Goal: Check status: Check status

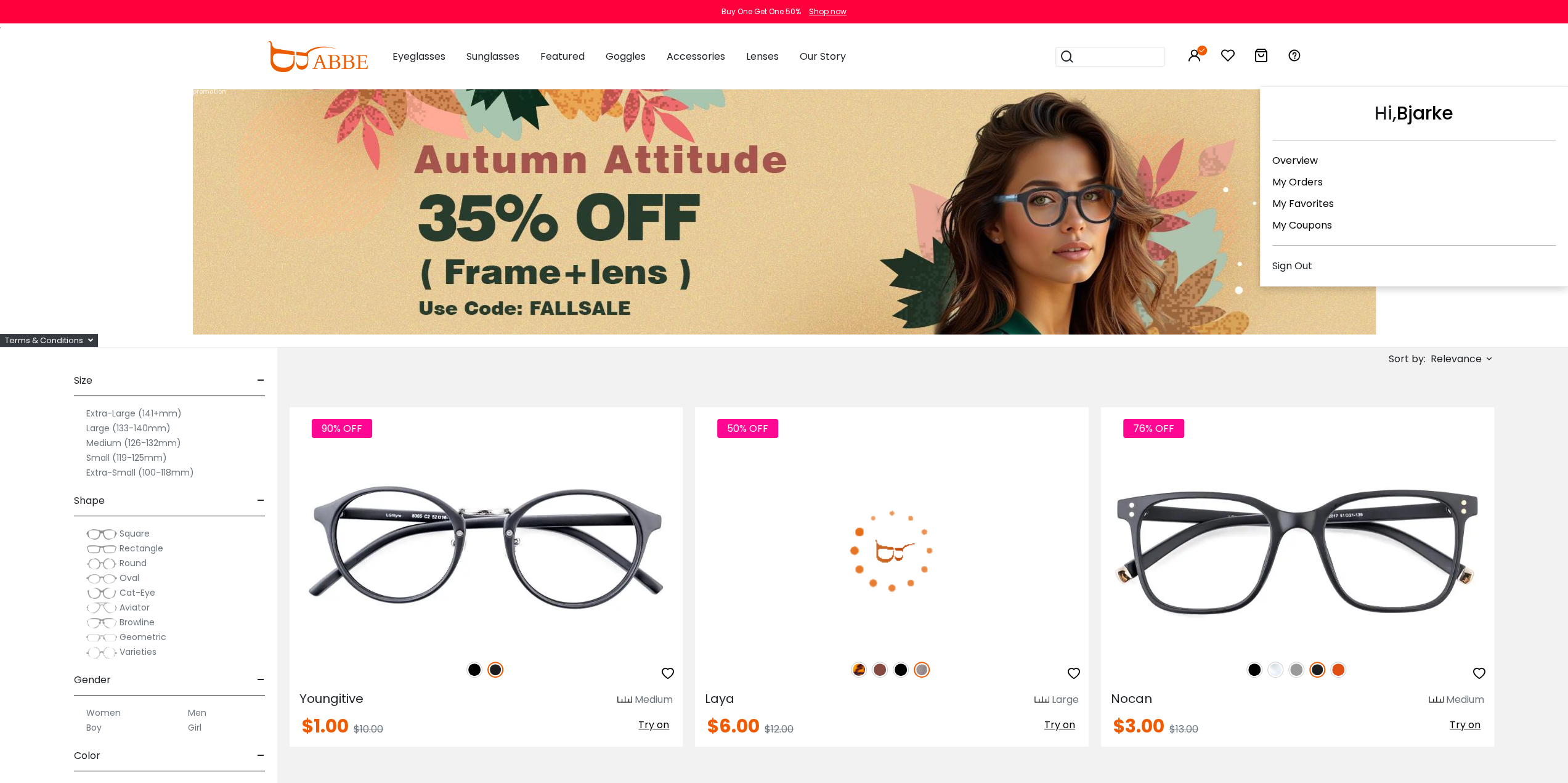
click at [1201, 56] on icon at bounding box center [1194, 55] width 15 height 15
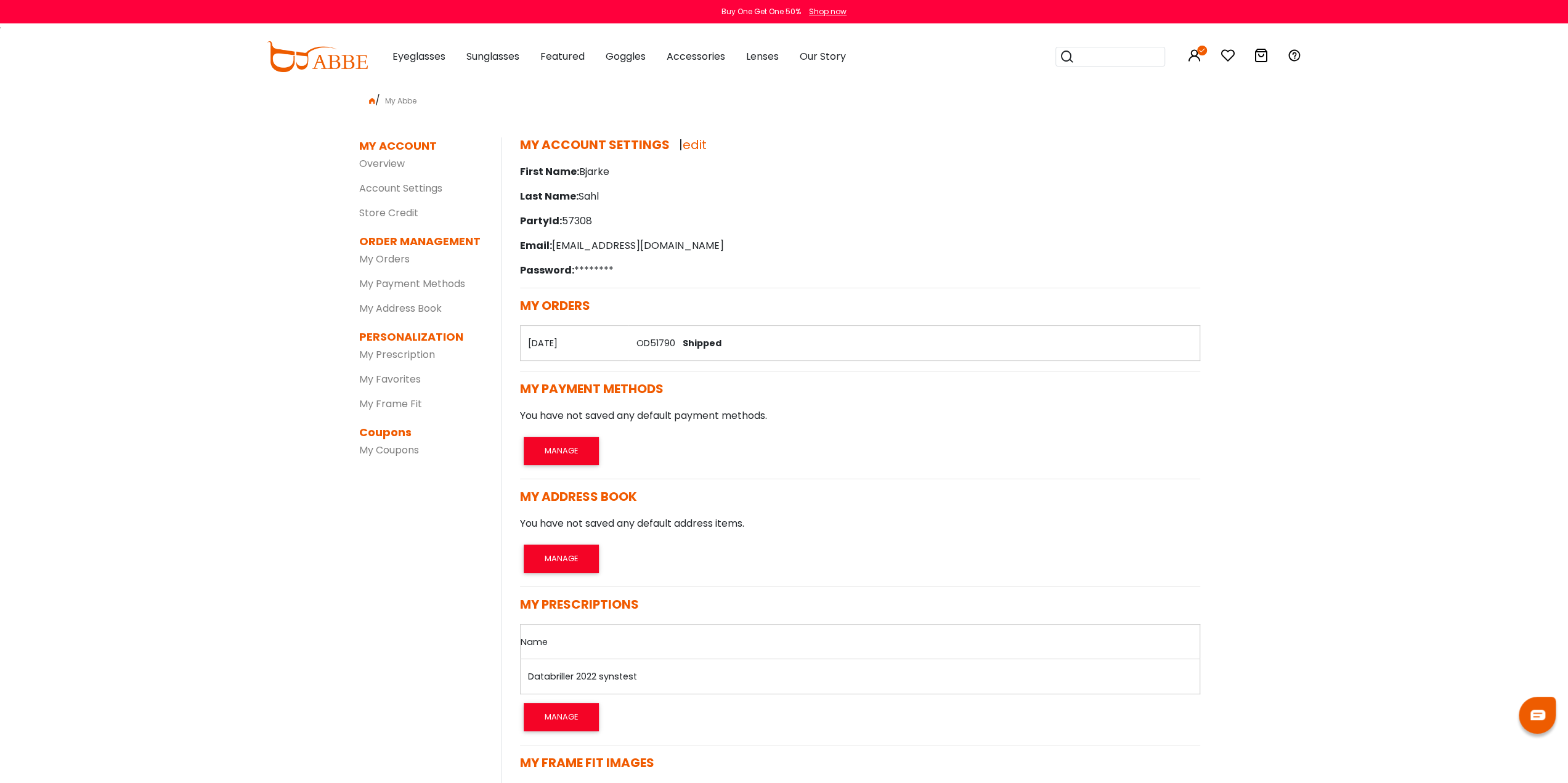
click at [694, 339] on span "Shipped" at bounding box center [699, 342] width 44 height 12
click at [820, 82] on button "Later" at bounding box center [811, 80] width 56 height 31
click at [1537, 712] on img at bounding box center [1537, 715] width 15 height 10
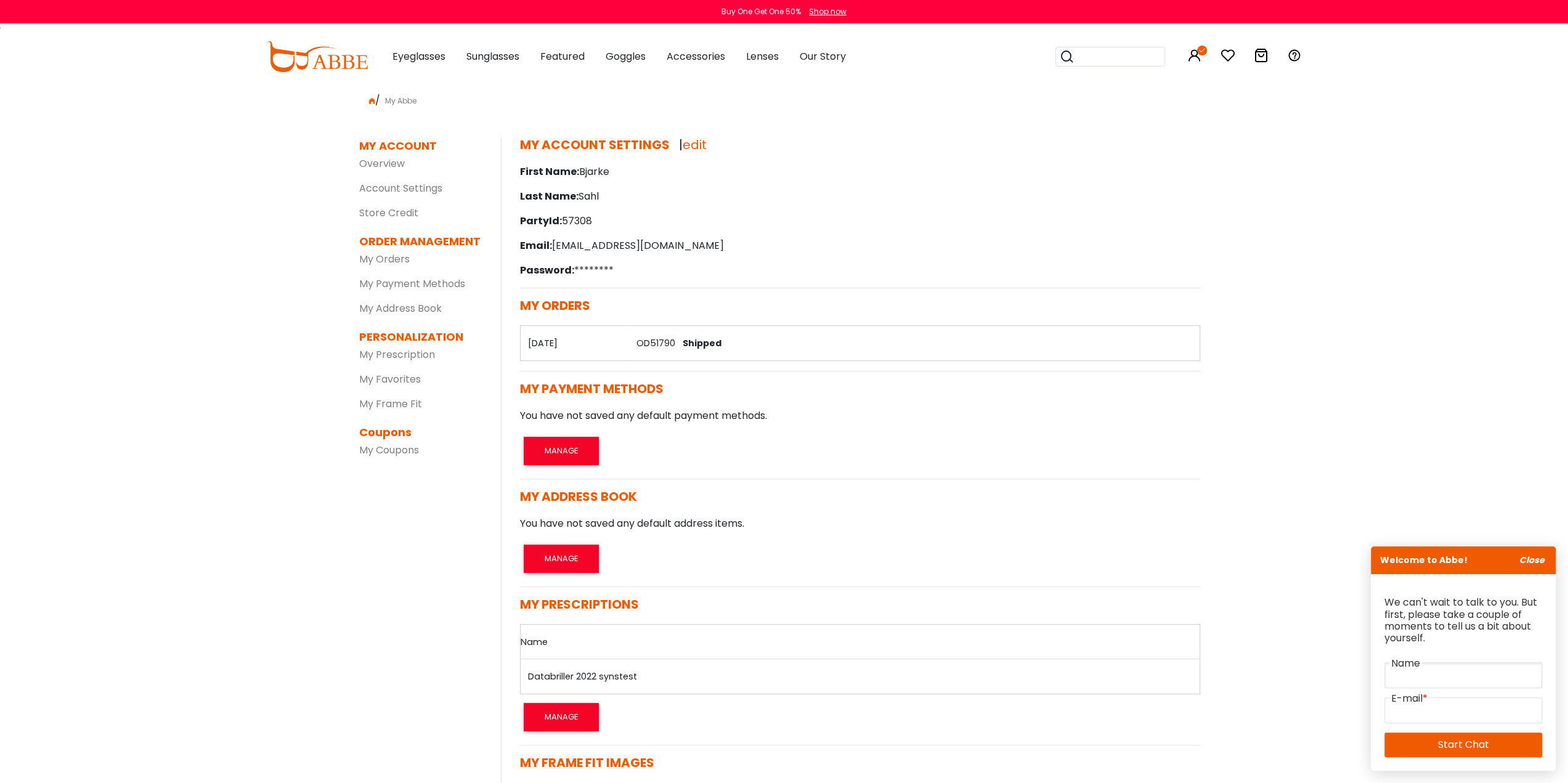
click at [1425, 672] on input "text" at bounding box center [1464, 675] width 158 height 26
type input "**********"
click at [1480, 746] on link "Start Chat" at bounding box center [1464, 744] width 158 height 25
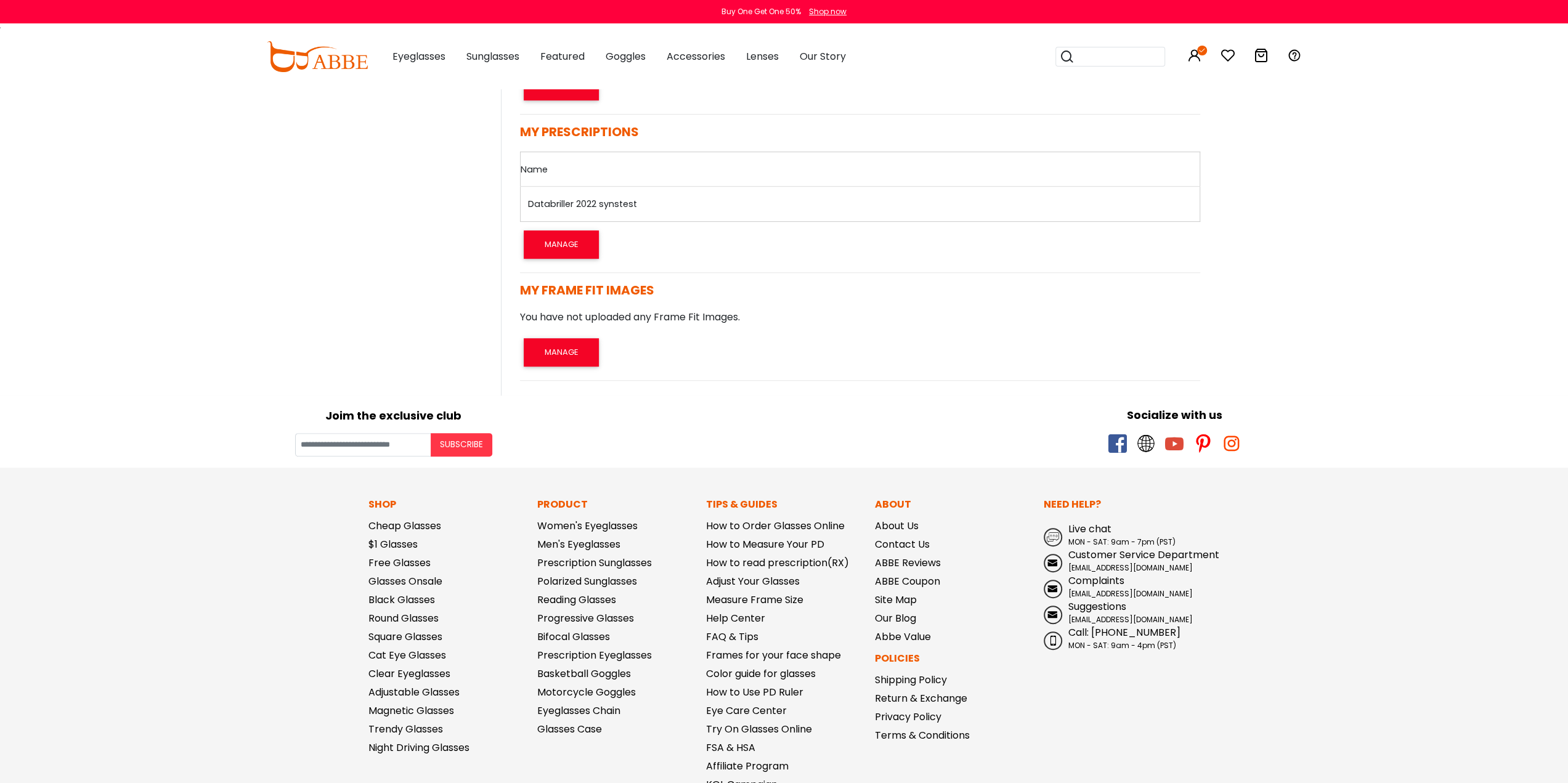
scroll to position [493, 0]
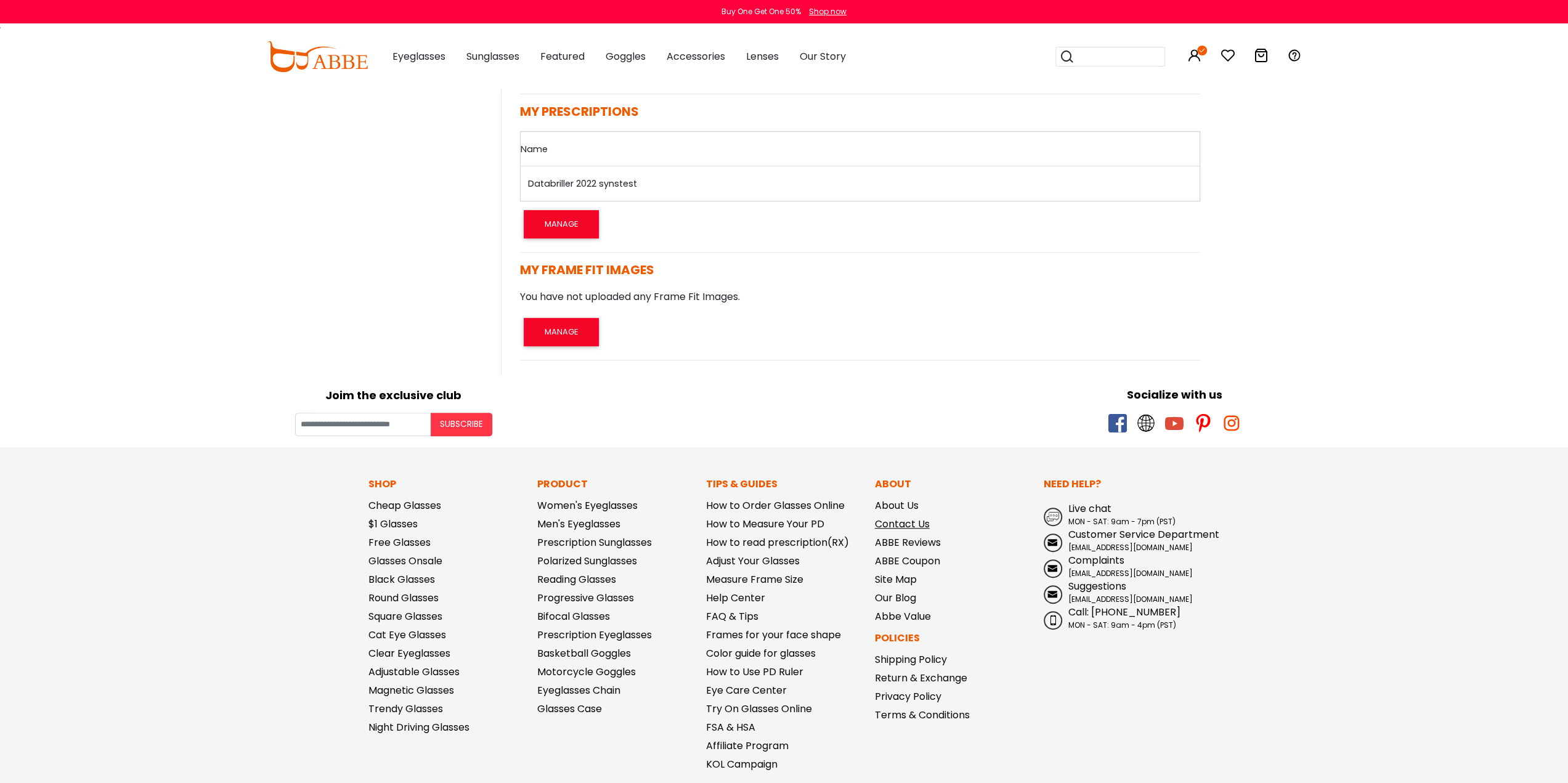
click at [902, 520] on link "Contact Us" at bounding box center [902, 524] width 55 height 14
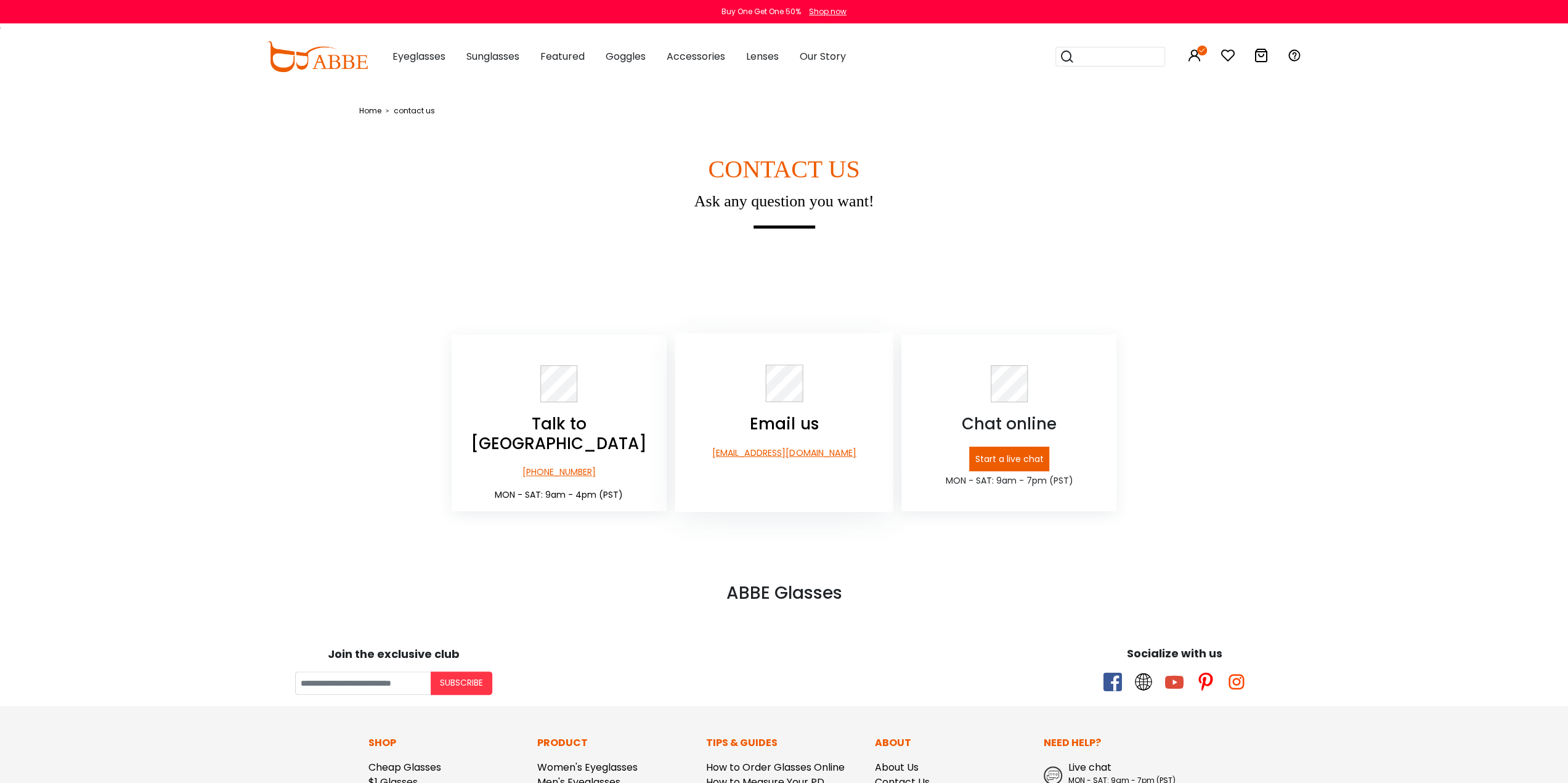
click at [780, 458] on p "[EMAIL_ADDRESS][DOMAIN_NAME]" at bounding box center [783, 453] width 218 height 13
click at [762, 453] on p "[EMAIL_ADDRESS][DOMAIN_NAME]" at bounding box center [783, 453] width 218 height 13
click at [774, 458] on p "[EMAIL_ADDRESS][DOMAIN_NAME]" at bounding box center [783, 453] width 218 height 13
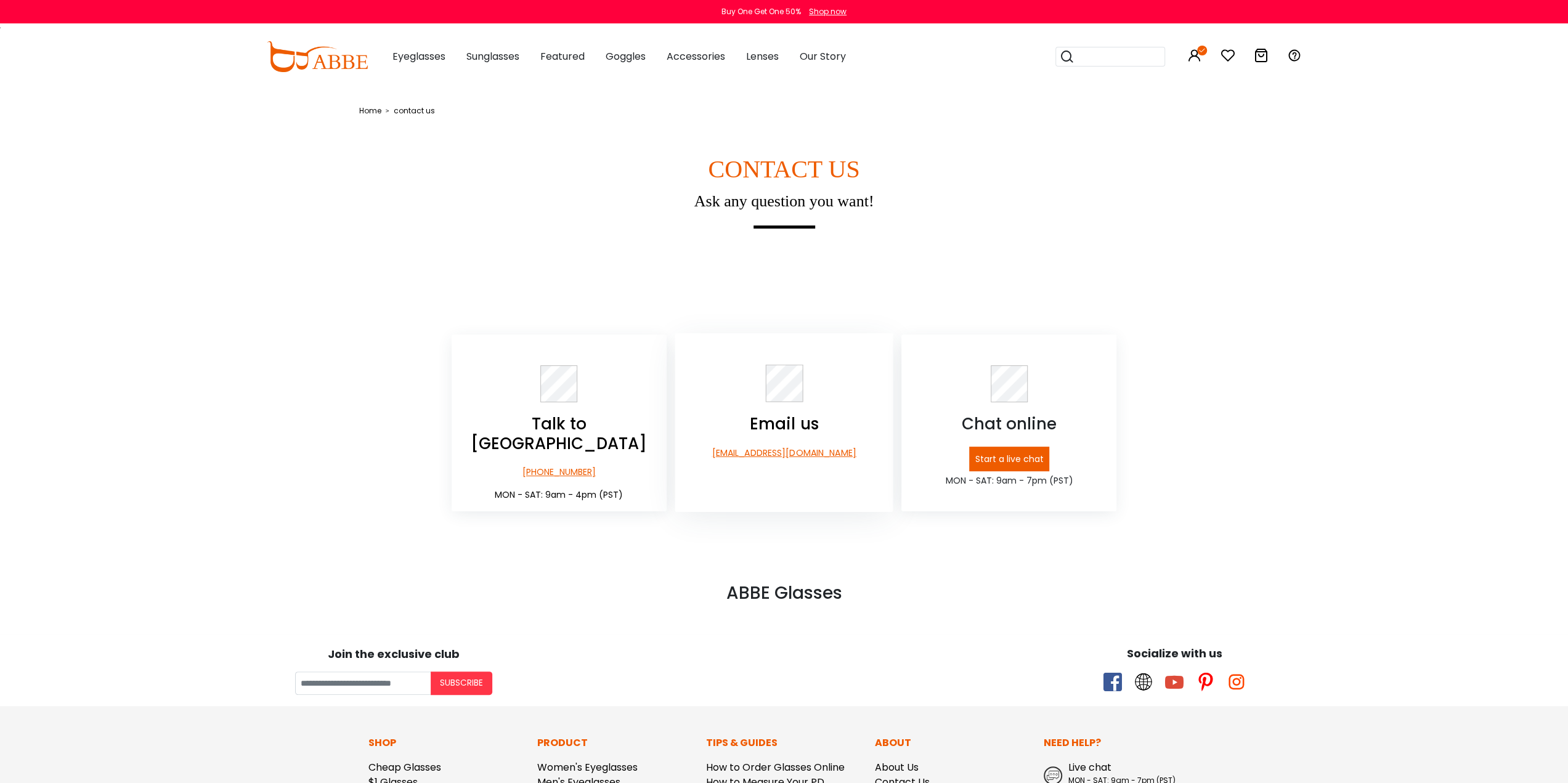
click at [774, 458] on p "[EMAIL_ADDRESS][DOMAIN_NAME]" at bounding box center [783, 453] width 218 height 13
drag, startPoint x: 774, startPoint y: 458, endPoint x: 766, endPoint y: 457, distance: 8.1
click at [766, 457] on p "[EMAIL_ADDRESS][DOMAIN_NAME]" at bounding box center [783, 453] width 218 height 13
click at [776, 458] on p "[EMAIL_ADDRESS][DOMAIN_NAME]" at bounding box center [783, 453] width 218 height 13
click at [753, 460] on p "[EMAIL_ADDRESS][DOMAIN_NAME]" at bounding box center [783, 453] width 218 height 13
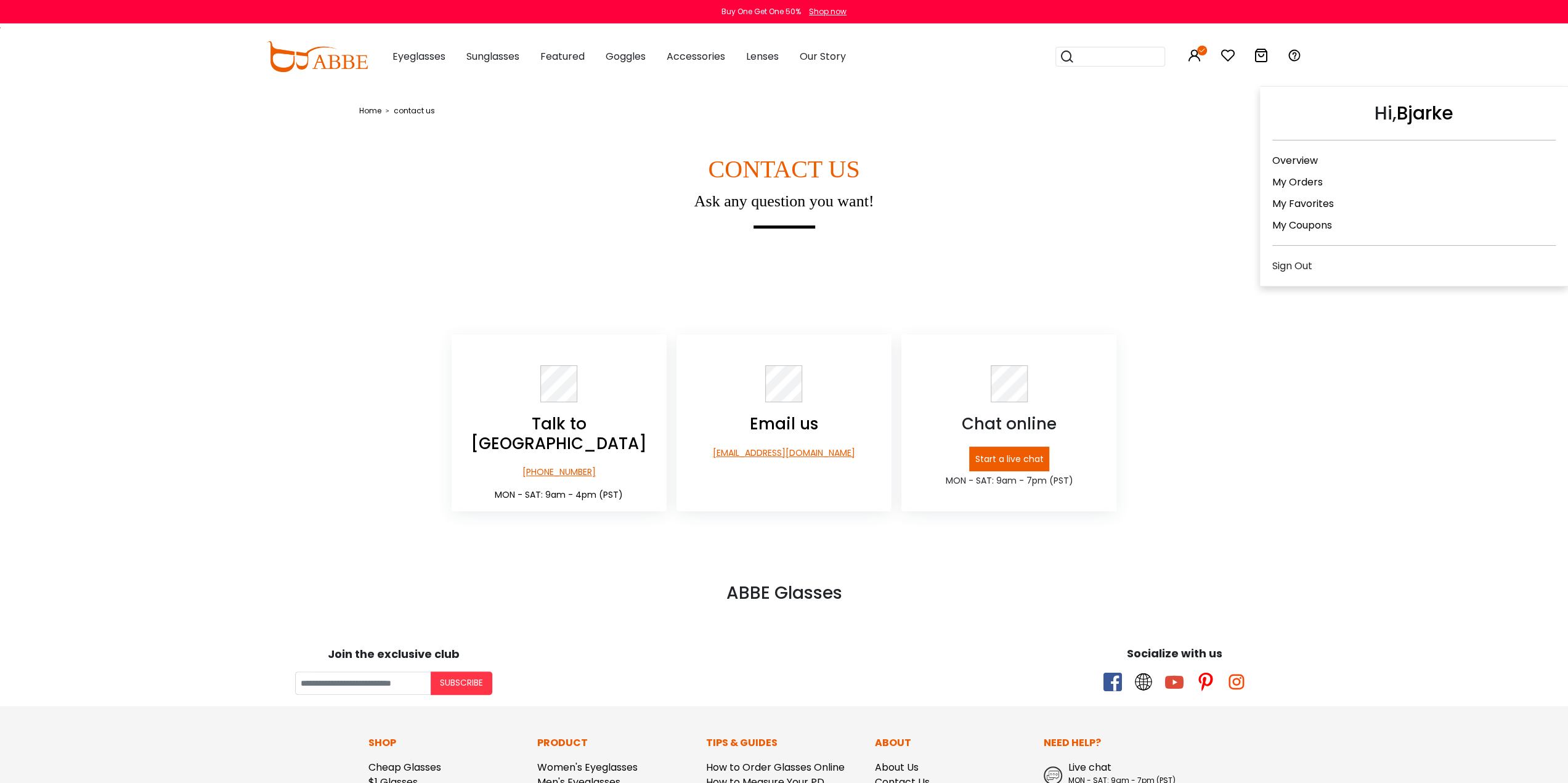
click at [1198, 57] on icon at bounding box center [1194, 55] width 15 height 15
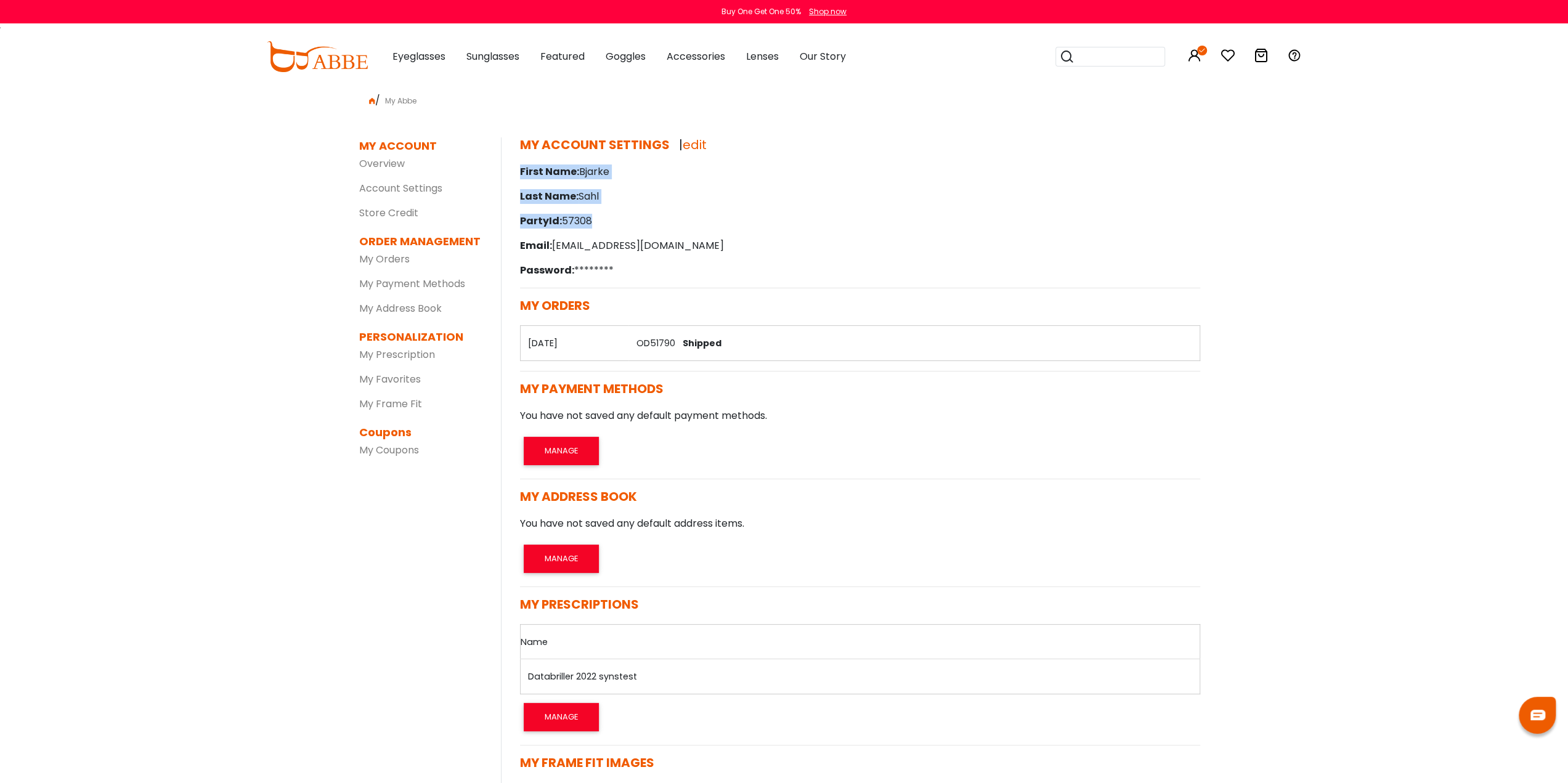
drag, startPoint x: 597, startPoint y: 220, endPoint x: 515, endPoint y: 173, distance: 94.5
click at [515, 173] on div "MY ACCOUNT SETTINGS | edit First Name: [PERSON_NAME] Last Name: [PERSON_NAME] P…" at bounding box center [860, 213] width 699 height 151
copy div "First Name: [PERSON_NAME] Last Name: [PERSON_NAME] PartyId: 57308"
click at [1192, 62] on icon at bounding box center [1194, 55] width 15 height 15
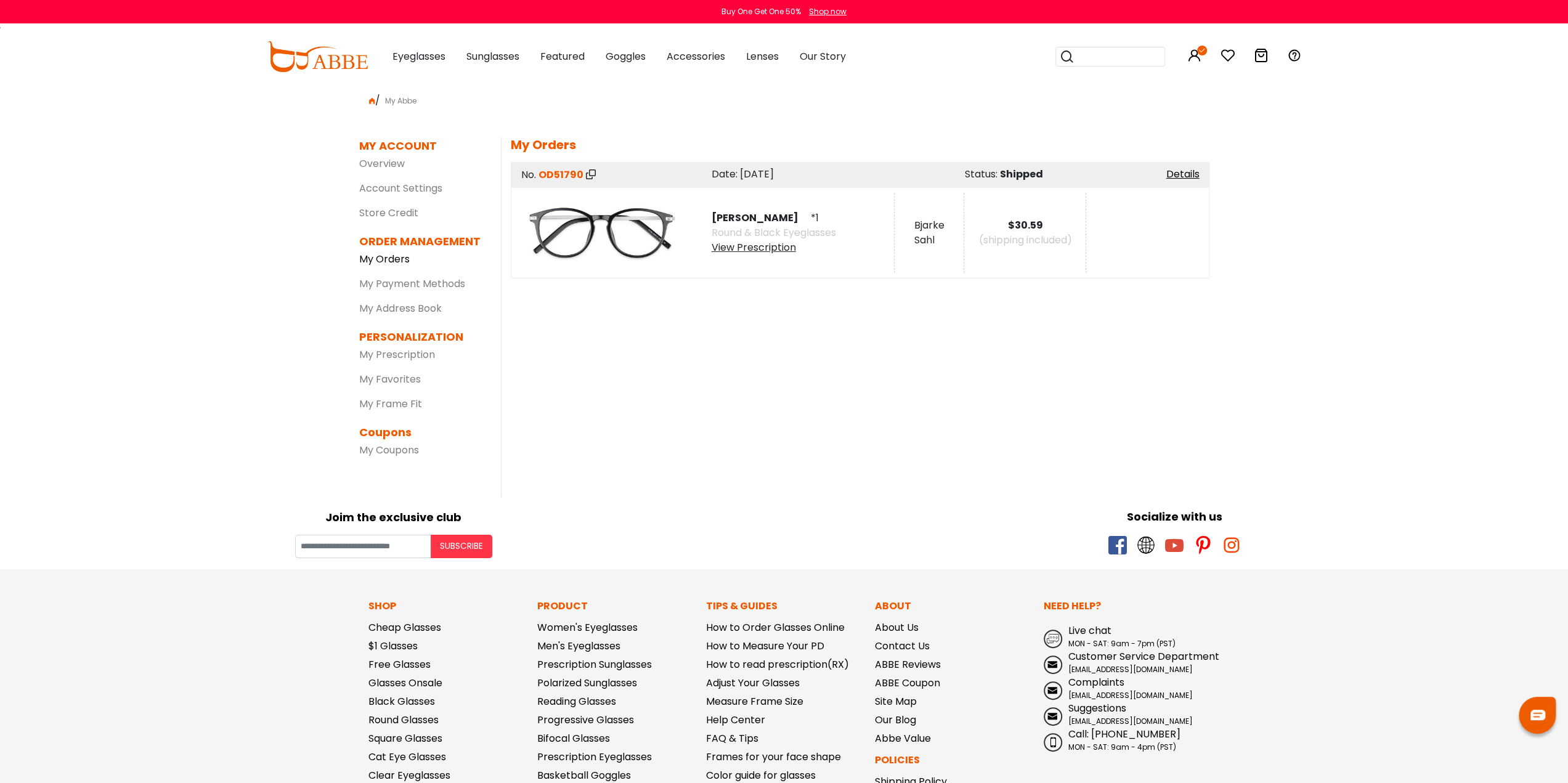
drag, startPoint x: 406, startPoint y: 256, endPoint x: 400, endPoint y: 260, distance: 7.2
click at [406, 256] on link "My Orders" at bounding box center [384, 259] width 50 height 14
click at [743, 251] on div "View Prescription" at bounding box center [774, 247] width 124 height 15
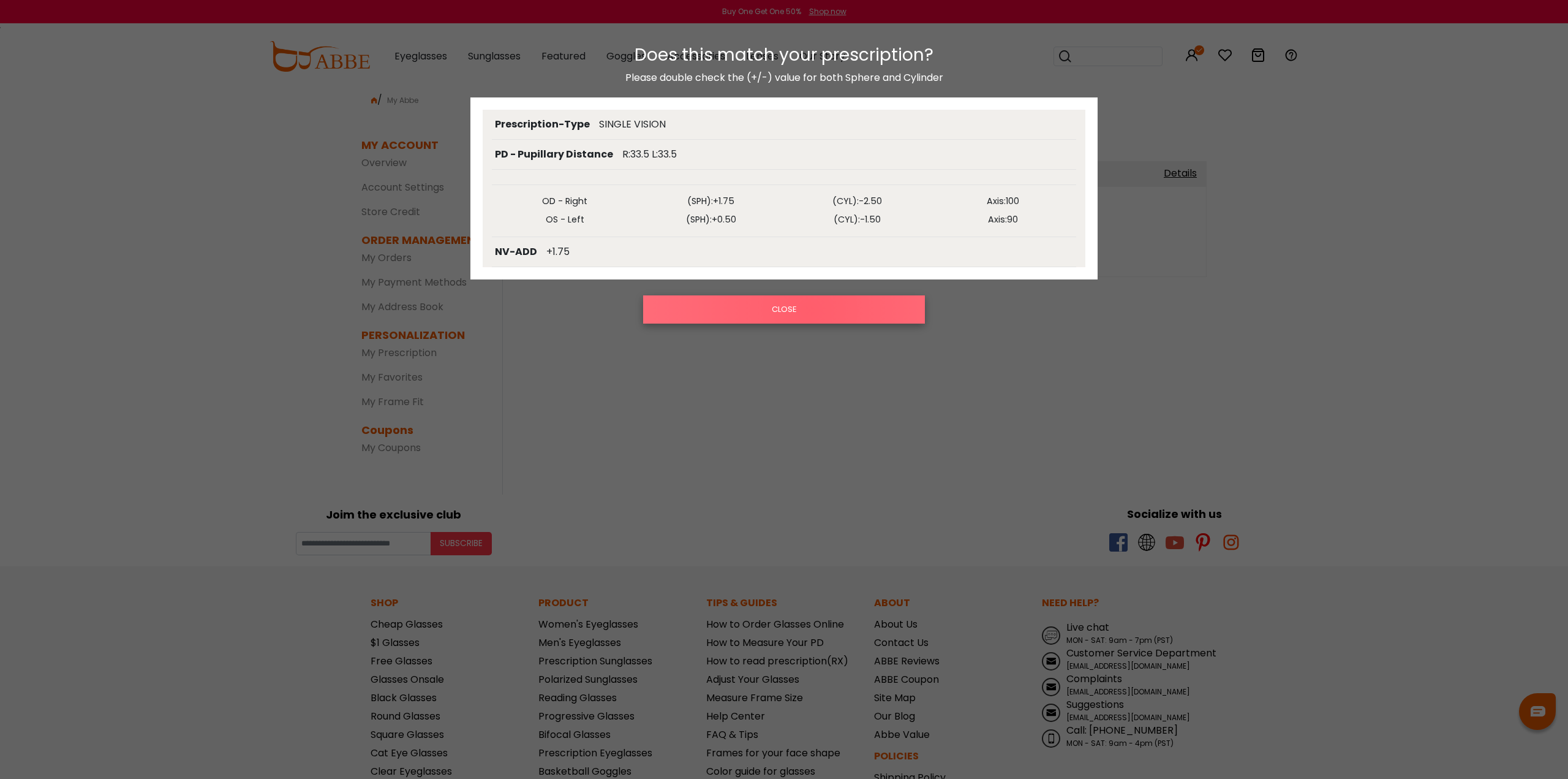
click at [810, 310] on button "CLOSE" at bounding box center [784, 309] width 282 height 28
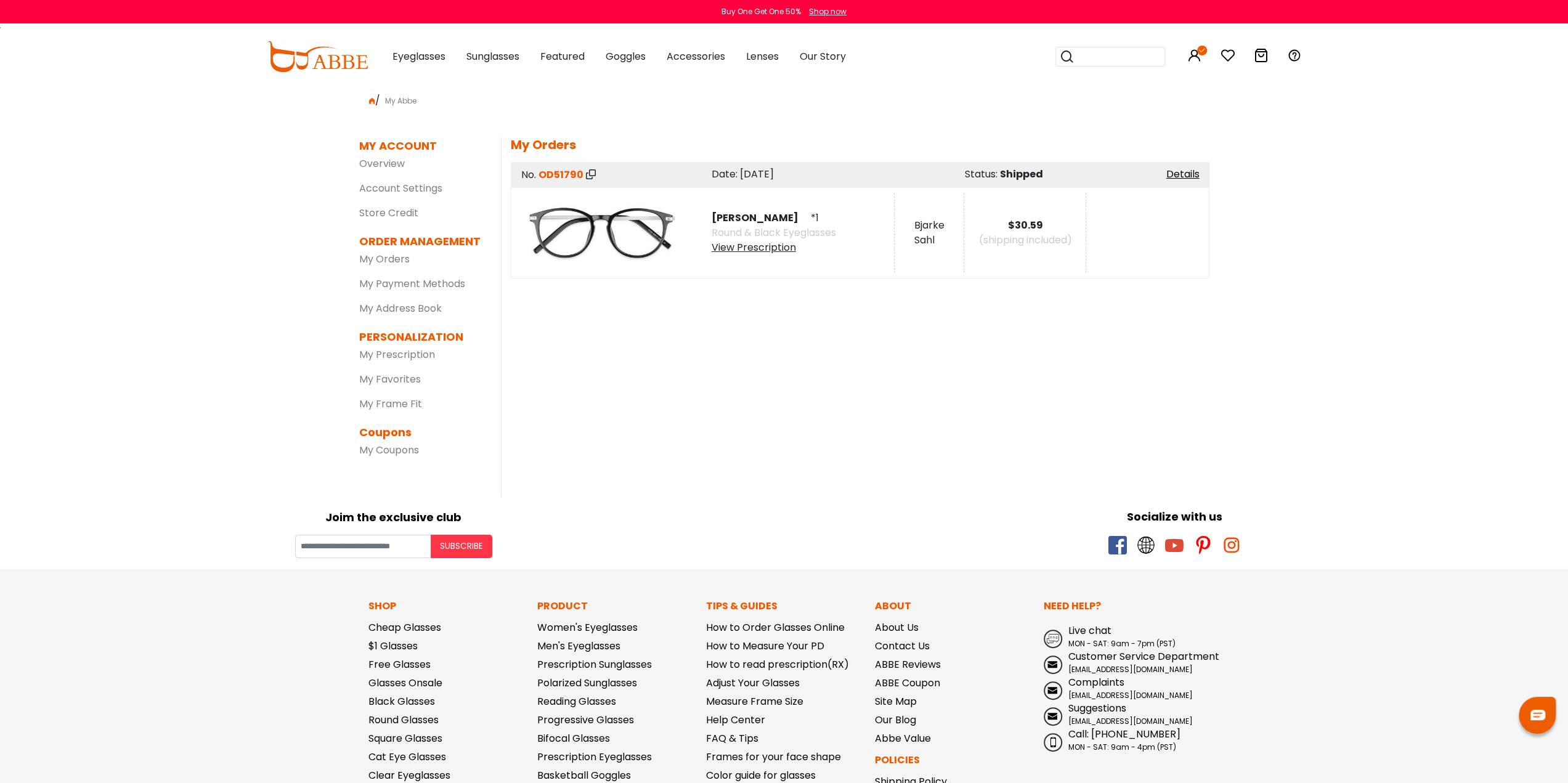
click at [586, 176] on icon at bounding box center [590, 174] width 10 height 10
